Goal: Check status: Check status

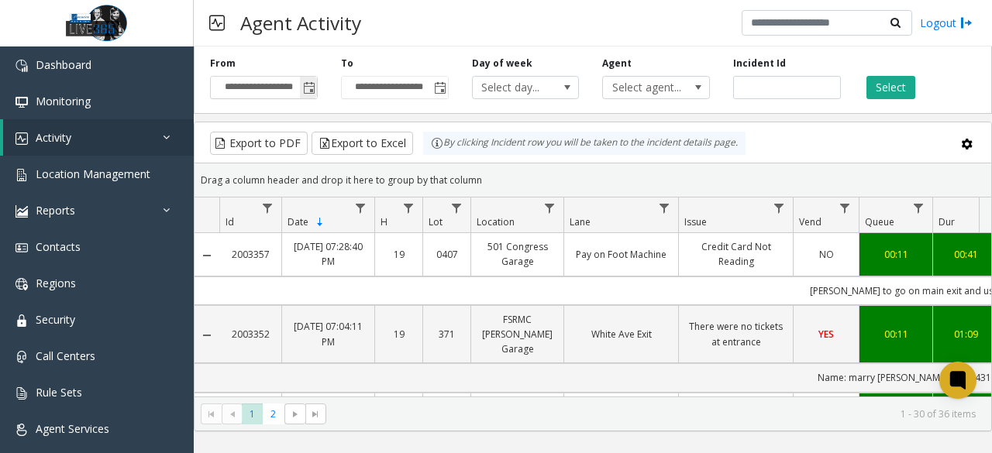
click at [311, 89] on span "Toggle popup" at bounding box center [309, 88] width 12 height 12
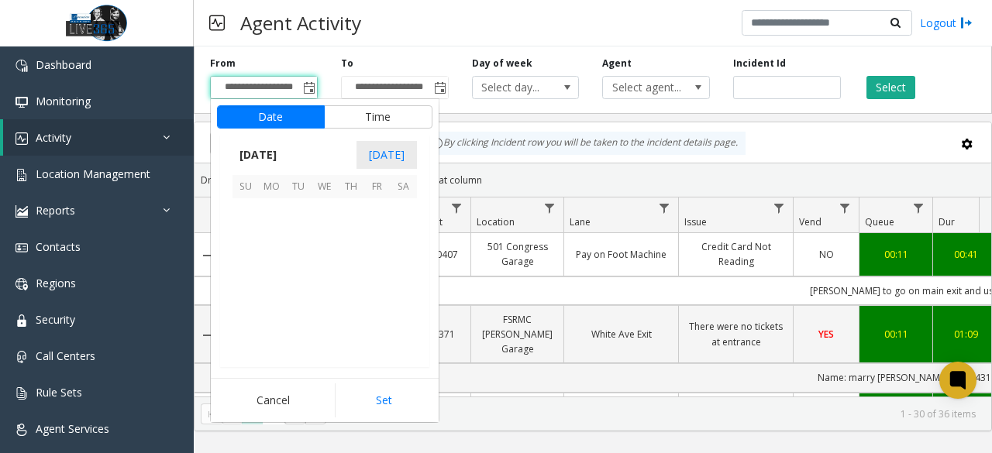
scroll to position [277904, 0]
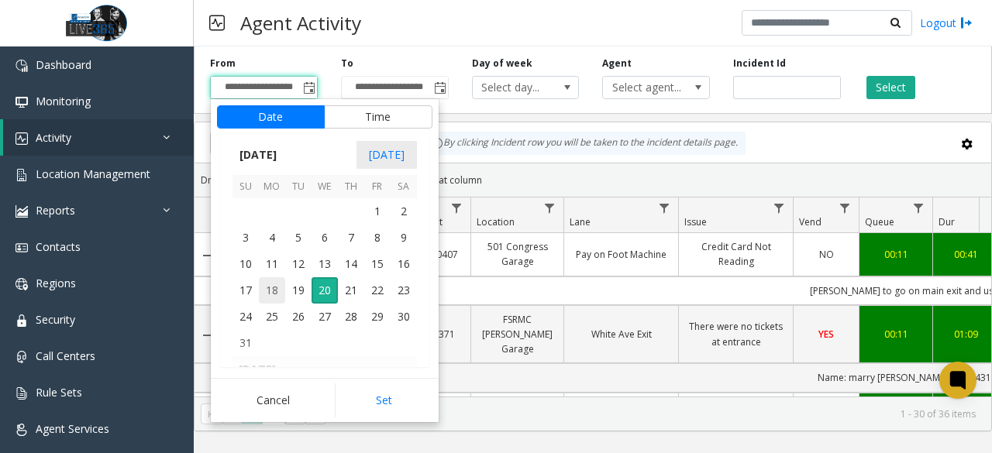
click at [270, 287] on span "18" at bounding box center [272, 290] width 26 height 26
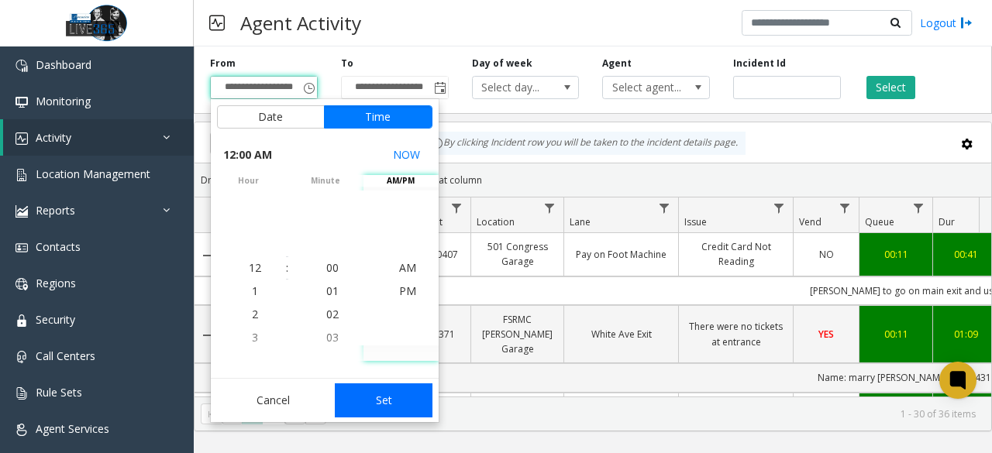
click at [390, 394] on button "Set" at bounding box center [384, 401] width 98 height 34
type input "**********"
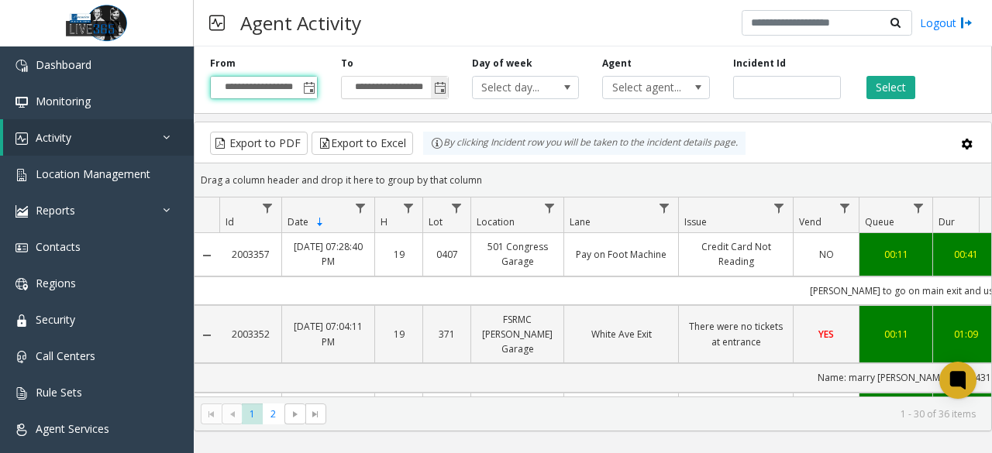
click at [438, 89] on span "Toggle popup" at bounding box center [440, 88] width 12 height 12
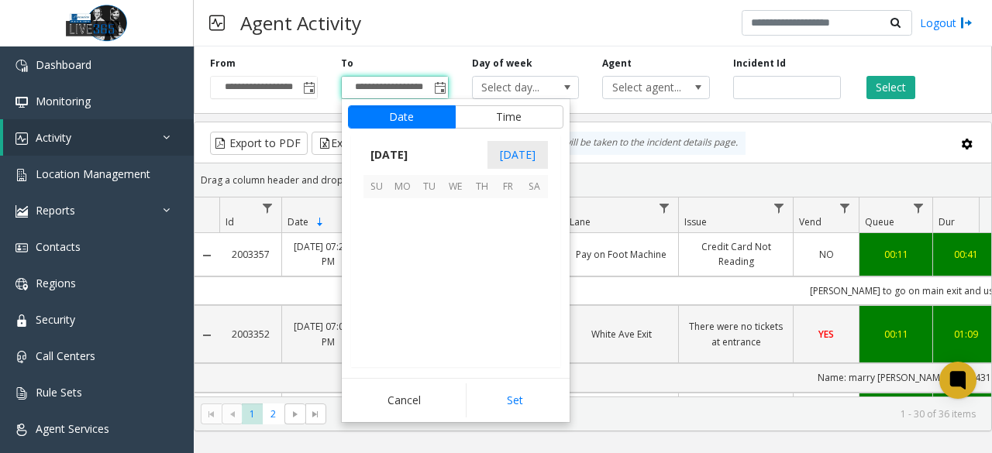
scroll to position [23, 0]
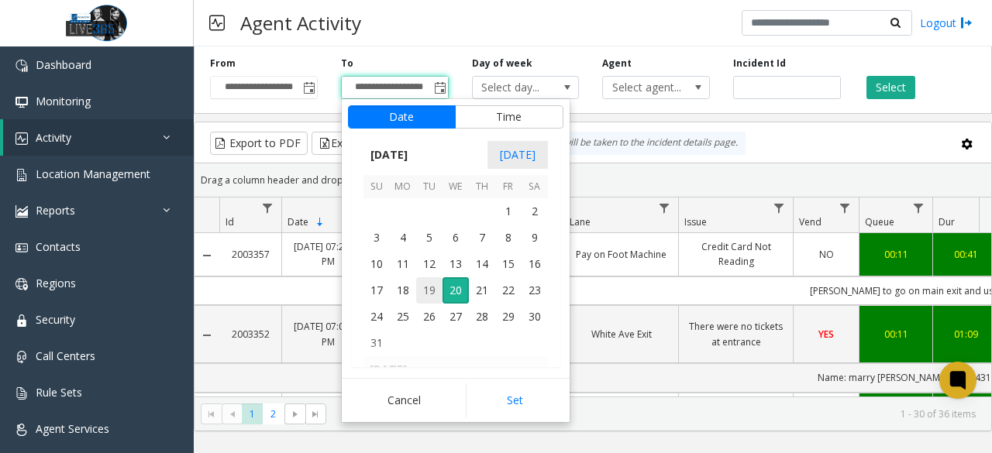
click at [425, 290] on span "19" at bounding box center [429, 290] width 26 height 26
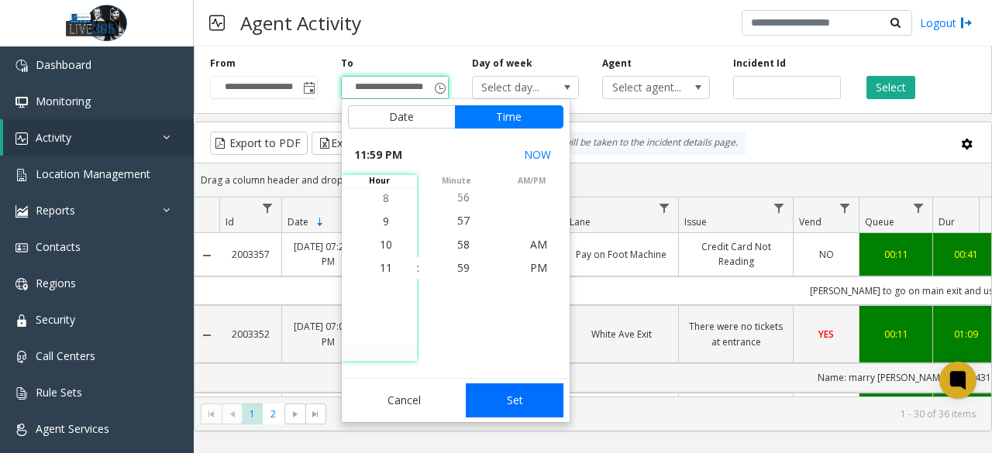
click at [499, 399] on button "Set" at bounding box center [515, 401] width 98 height 34
type input "**********"
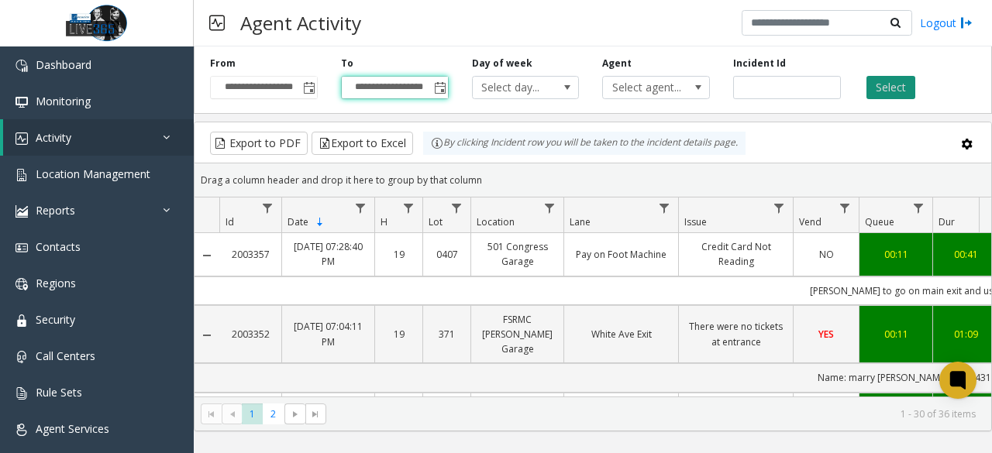
click at [882, 92] on button "Select" at bounding box center [890, 87] width 49 height 23
